Goal: Contribute content: Add original content to the website for others to see

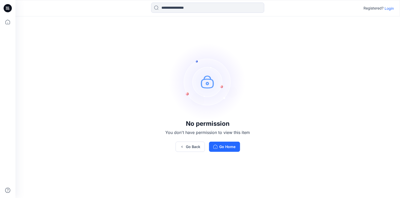
click at [391, 9] on p "Login" at bounding box center [388, 8] width 9 height 5
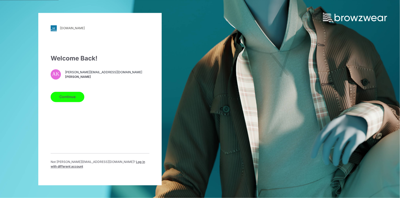
click at [70, 99] on button "Continue" at bounding box center [68, 97] width 34 height 10
click at [67, 101] on button "Continue" at bounding box center [68, 97] width 34 height 10
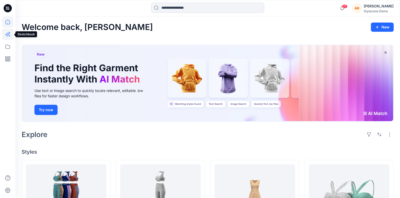
click at [10, 38] on icon at bounding box center [7, 34] width 11 height 11
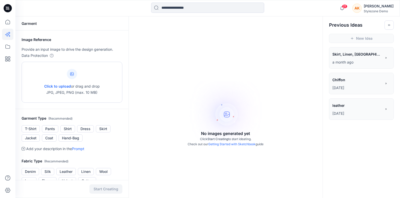
click at [61, 84] on span "Click to upload" at bounding box center [57, 86] width 27 height 4
type input "**********"
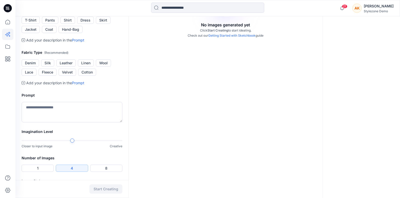
scroll to position [113, 0]
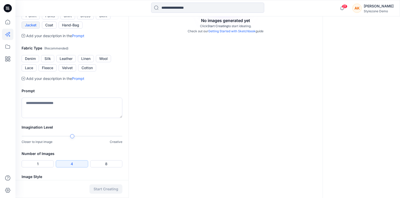
click at [37, 29] on button "Jacket" at bounding box center [31, 25] width 18 height 7
click at [30, 62] on button "Denim" at bounding box center [30, 58] width 17 height 7
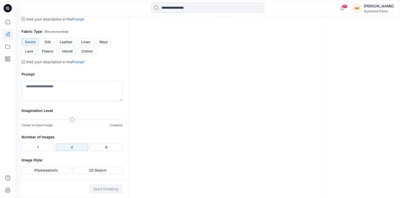
scroll to position [188, 0]
click at [82, 171] on button "2D Sketch" at bounding box center [97, 170] width 49 height 7
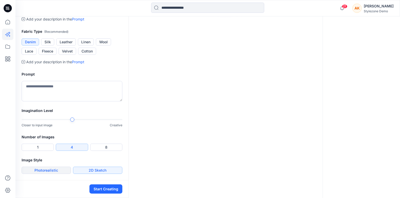
click at [64, 171] on button "Photorealistic" at bounding box center [46, 170] width 49 height 7
drag, startPoint x: 107, startPoint y: 191, endPoint x: 119, endPoint y: 90, distance: 102.4
click at [119, 90] on div "Garment Image Reference Provide an input image to drive the design generation. …" at bounding box center [71, 43] width 113 height 312
click at [104, 188] on button "Start Creating" at bounding box center [105, 189] width 33 height 9
click at [105, 120] on div at bounding box center [102, 120] width 4 height 4
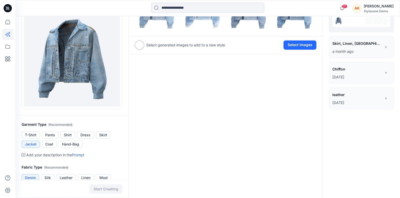
scroll to position [75, 0]
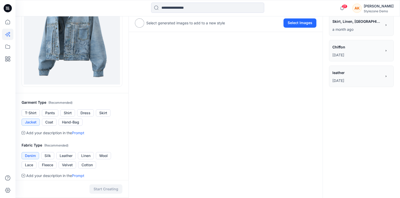
click at [343, 49] on span "Chiffon" at bounding box center [356, 46] width 49 height 7
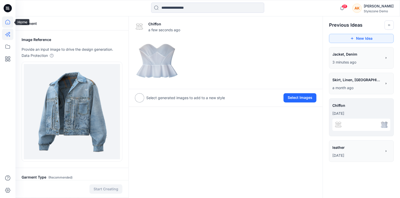
click at [9, 23] on icon at bounding box center [7, 21] width 11 height 11
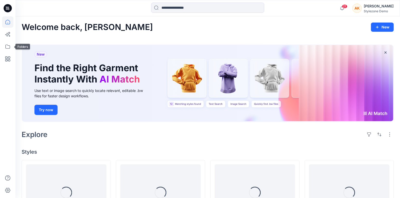
click at [11, 53] on div at bounding box center [7, 107] width 11 height 182
click at [10, 48] on icon at bounding box center [7, 46] width 11 height 11
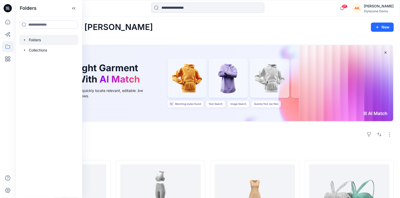
click at [34, 37] on div at bounding box center [49, 40] width 59 height 10
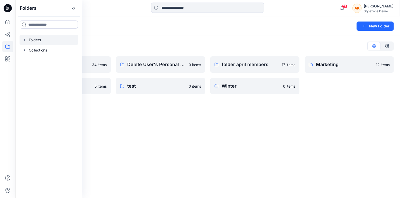
click at [191, 111] on div "Folders New Folder Folders List AW26 34 items Summer 2026 5 items Delete User's…" at bounding box center [207, 107] width 384 height 182
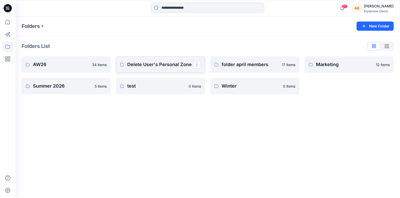
click at [195, 64] on button "button" at bounding box center [197, 65] width 8 height 8
click at [218, 88] on p "Duplicate to..." at bounding box center [214, 85] width 23 height 5
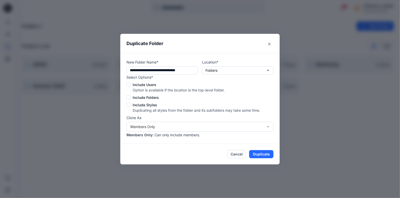
drag, startPoint x: 132, startPoint y: 85, endPoint x: 156, endPoint y: 85, distance: 23.9
click at [156, 85] on label "Include Users" at bounding box center [193, 84] width 134 height 5
click at [130, 87] on label "Include Users" at bounding box center [193, 84] width 134 height 5
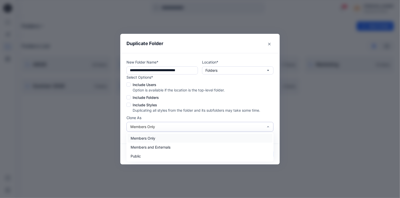
click at [164, 128] on div "Members Only" at bounding box center [196, 126] width 133 height 5
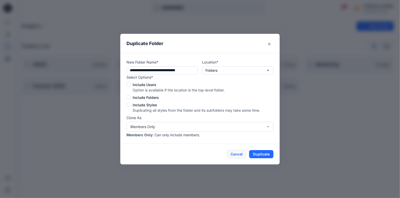
click at [238, 154] on button "Cancel" at bounding box center [236, 154] width 19 height 8
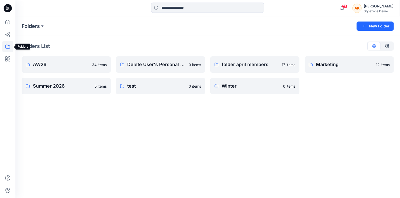
click at [9, 48] on icon at bounding box center [7, 46] width 11 height 11
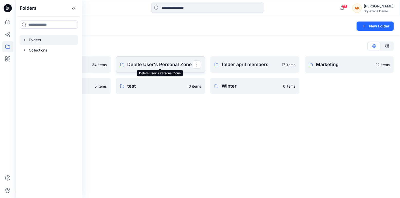
click at [164, 64] on p "Delete User's Personal Zone" at bounding box center [159, 64] width 65 height 7
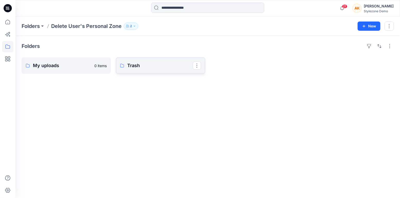
click at [150, 69] on p "Trash" at bounding box center [159, 65] width 65 height 7
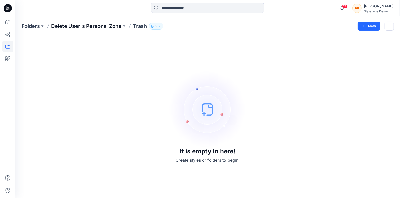
click at [52, 27] on p "Delete User's Personal Zone" at bounding box center [86, 26] width 70 height 7
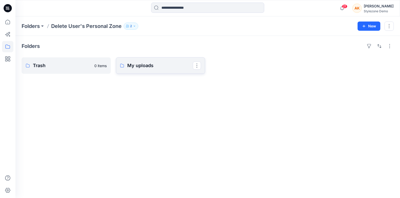
click at [129, 62] on p "My uploads" at bounding box center [159, 65] width 65 height 7
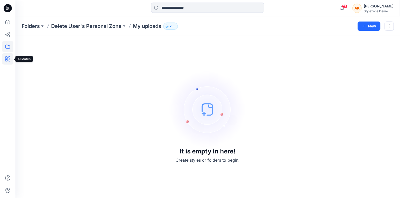
click at [7, 60] on icon at bounding box center [7, 58] width 5 height 5
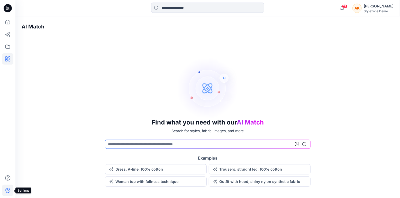
click at [11, 192] on icon at bounding box center [7, 190] width 11 height 11
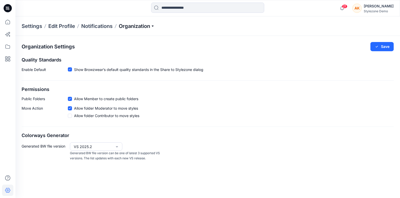
click at [149, 28] on p "Organization" at bounding box center [137, 26] width 36 height 7
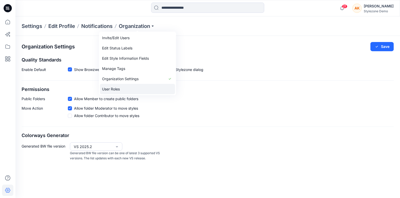
click at [119, 93] on link "User Roles" at bounding box center [137, 89] width 75 height 10
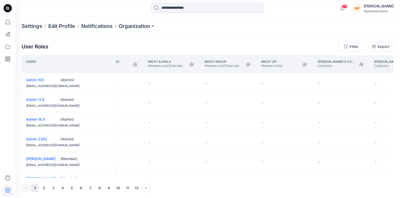
scroll to position [0, 28783]
drag, startPoint x: 148, startPoint y: 61, endPoint x: 174, endPoint y: 61, distance: 25.7
click at [174, 61] on p "Micky & Dikla" at bounding box center [165, 62] width 34 height 4
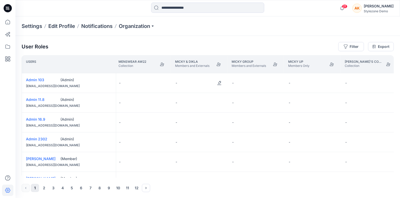
scroll to position [10, 28756]
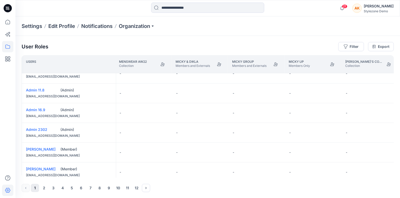
click at [8, 50] on icon at bounding box center [7, 46] width 11 height 11
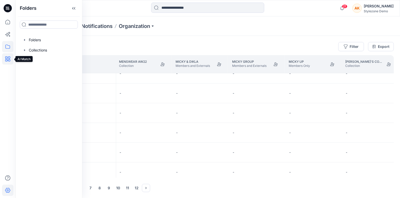
click at [9, 59] on icon at bounding box center [7, 58] width 11 height 11
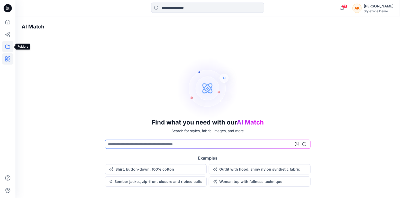
click at [5, 46] on icon at bounding box center [7, 47] width 5 height 4
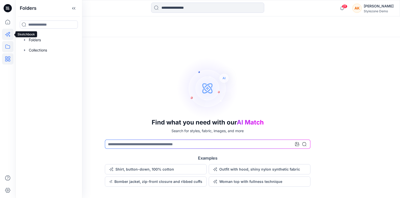
click at [10, 34] on icon at bounding box center [7, 34] width 11 height 11
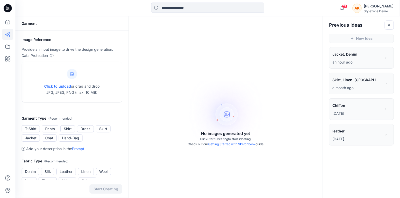
click at [352, 134] on span "leather" at bounding box center [356, 131] width 49 height 7
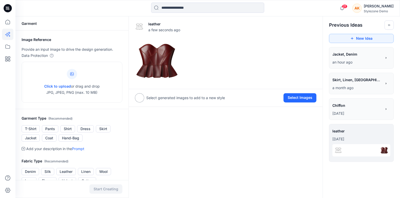
click at [338, 150] on img at bounding box center [338, 151] width 8 height 8
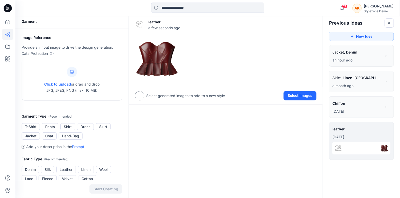
click at [338, 150] on img at bounding box center [338, 149] width 8 height 8
click at [65, 82] on p "Click to upload or drag and drop JPG, JPEG, PNG (max. 10 MB)" at bounding box center [71, 87] width 55 height 12
click at [342, 101] on span "Chiffon" at bounding box center [356, 103] width 49 height 7
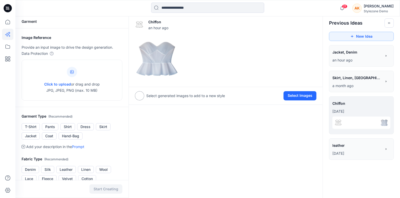
click at [347, 82] on div "**********" at bounding box center [356, 78] width 49 height 9
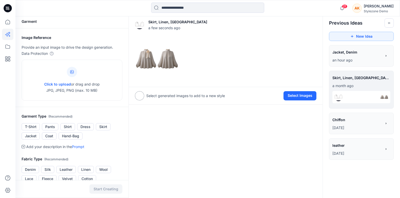
click at [337, 98] on img at bounding box center [338, 97] width 8 height 8
click at [53, 85] on span "Click to upload" at bounding box center [57, 84] width 27 height 4
type input "**********"
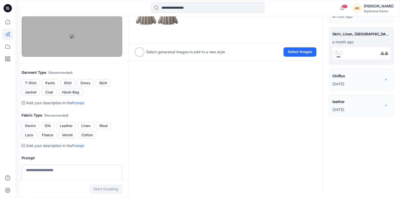
scroll to position [46, 0]
click at [35, 87] on button "T-Shirt" at bounding box center [31, 82] width 18 height 7
click at [64, 87] on button "Shirt" at bounding box center [67, 82] width 15 height 7
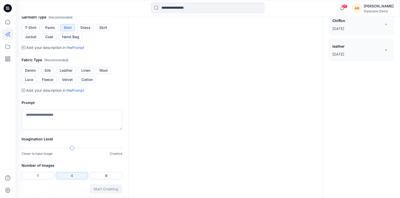
scroll to position [102, 0]
click at [49, 74] on button "Silk" at bounding box center [47, 70] width 13 height 7
click at [86, 83] on button "Cotton" at bounding box center [87, 79] width 18 height 7
click at [50, 74] on button "Silk" at bounding box center [47, 70] width 13 height 7
click at [71, 130] on textarea at bounding box center [72, 119] width 101 height 21
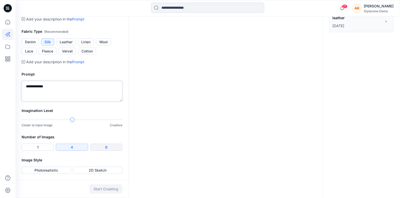
scroll to position [160, 0]
click at [124, 120] on div at bounding box center [122, 120] width 4 height 4
type textarea "**********"
click at [59, 171] on button "Photorealistic" at bounding box center [46, 170] width 49 height 7
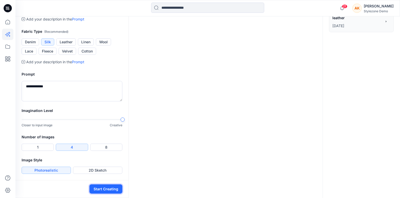
click at [107, 189] on button "Start Creating" at bounding box center [105, 189] width 33 height 9
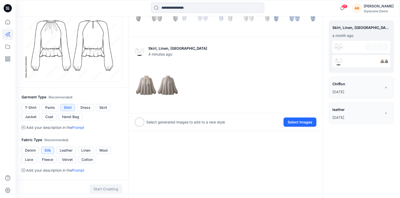
scroll to position [0, 0]
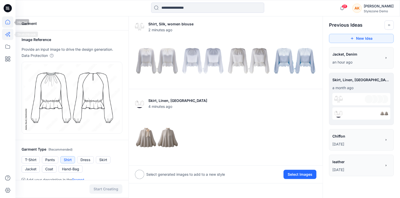
click at [9, 27] on icon at bounding box center [7, 21] width 11 height 11
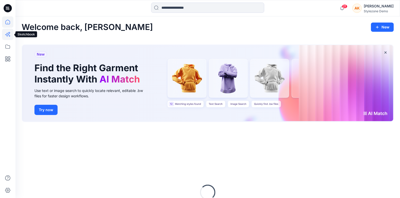
click at [8, 33] on icon at bounding box center [9, 33] width 2 height 2
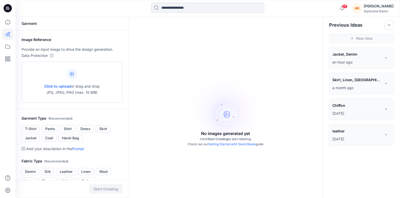
click at [48, 77] on div "Click to upload or drag and drop JPG, JPEG, PNG (max. 10 MB)" at bounding box center [71, 82] width 55 height 39
type input "**********"
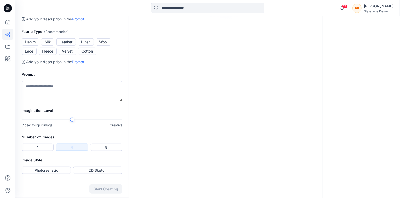
scroll to position [145, 0]
click at [79, 102] on textarea at bounding box center [72, 91] width 101 height 21
click at [49, 102] on textarea "**********" at bounding box center [72, 91] width 101 height 21
click at [55, 102] on textarea "**********" at bounding box center [72, 91] width 101 height 21
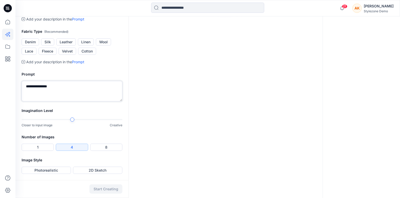
type textarea "**********"
click at [32, 55] on ul "Denim Silk Leather Linen Wool Lace Fleece Velvet Cotton" at bounding box center [72, 47] width 101 height 16
click at [32, 46] on button "Denim" at bounding box center [30, 42] width 17 height 7
click at [56, 102] on textarea "**********" at bounding box center [72, 91] width 101 height 21
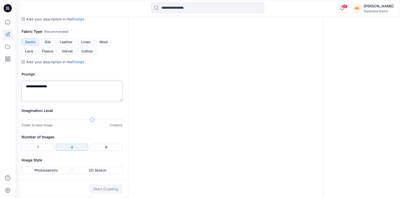
click at [97, 118] on div at bounding box center [72, 120] width 101 height 4
click at [115, 120] on div at bounding box center [112, 120] width 4 height 4
click at [58, 172] on button "Photorealistic" at bounding box center [46, 170] width 49 height 7
click at [105, 188] on button "Start Creating" at bounding box center [105, 189] width 33 height 9
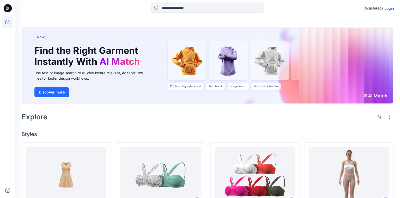
click at [391, 7] on p "Login" at bounding box center [388, 8] width 9 height 5
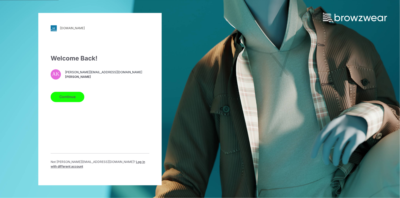
click at [61, 98] on button "Continue" at bounding box center [68, 97] width 34 height 10
